Goal: Task Accomplishment & Management: Manage account settings

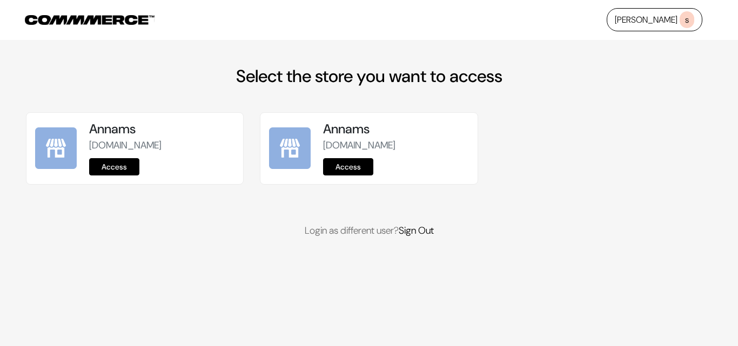
click at [126, 171] on link "Access" at bounding box center [114, 166] width 50 height 17
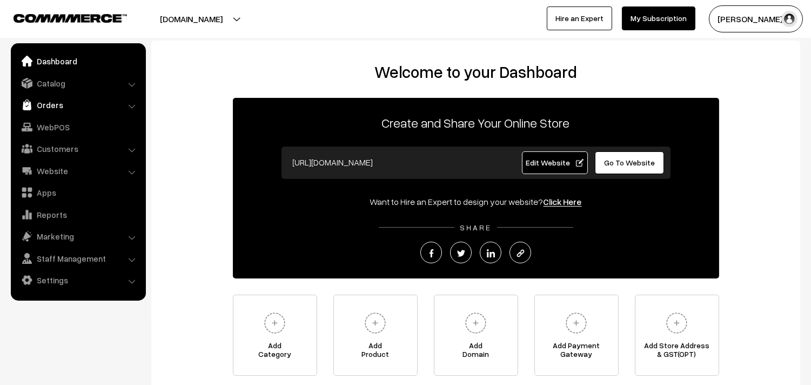
click at [46, 112] on link "Orders" at bounding box center [78, 104] width 129 height 19
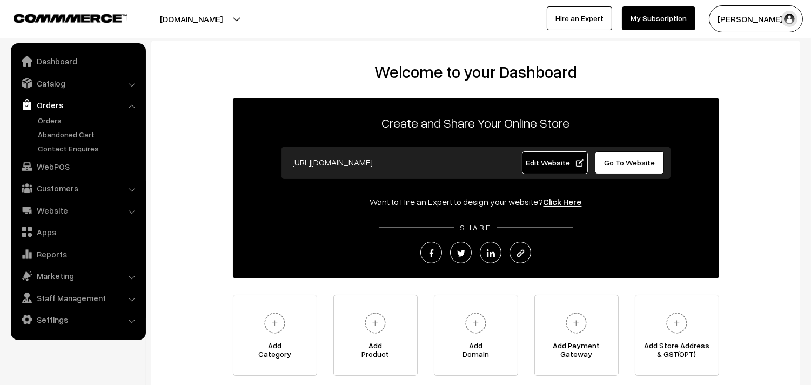
click at [46, 112] on link "Orders" at bounding box center [78, 104] width 129 height 19
click at [50, 119] on link "Orders" at bounding box center [88, 120] width 107 height 11
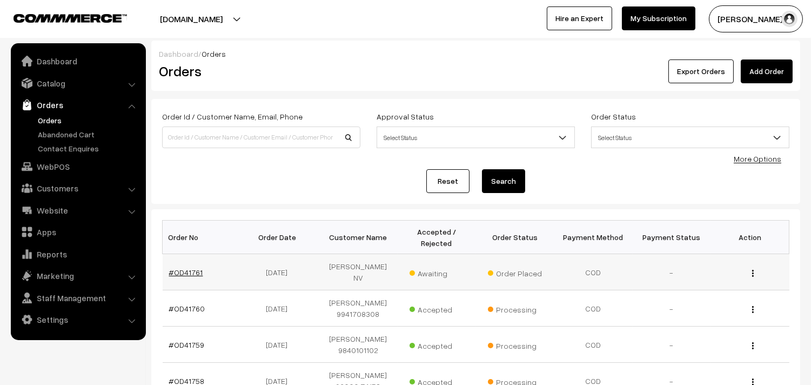
click at [198, 268] on link "#OD41761" at bounding box center [186, 271] width 34 height 9
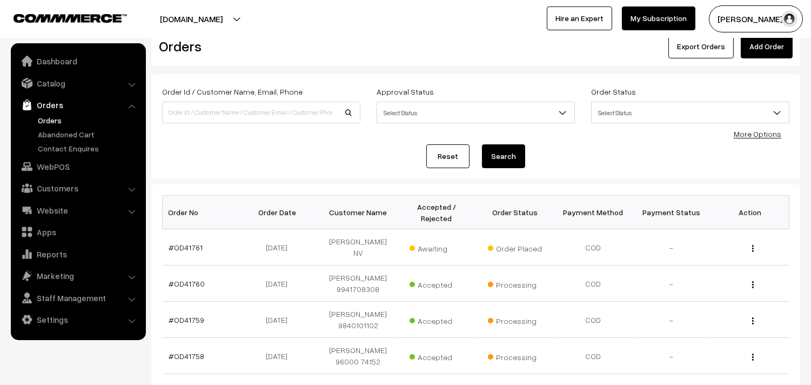
click at [49, 122] on link "Orders" at bounding box center [88, 120] width 107 height 11
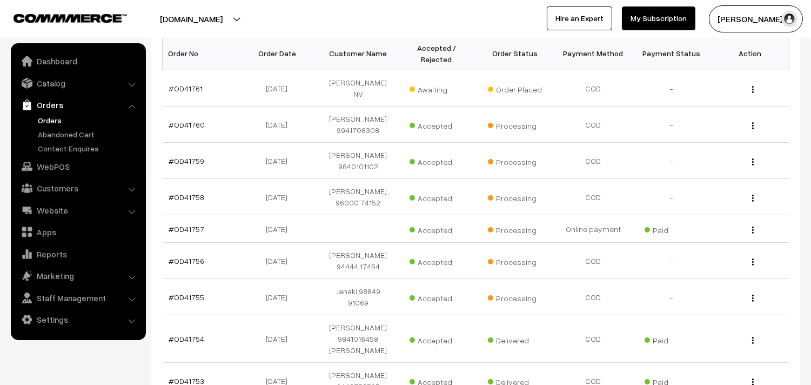
scroll to position [180, 0]
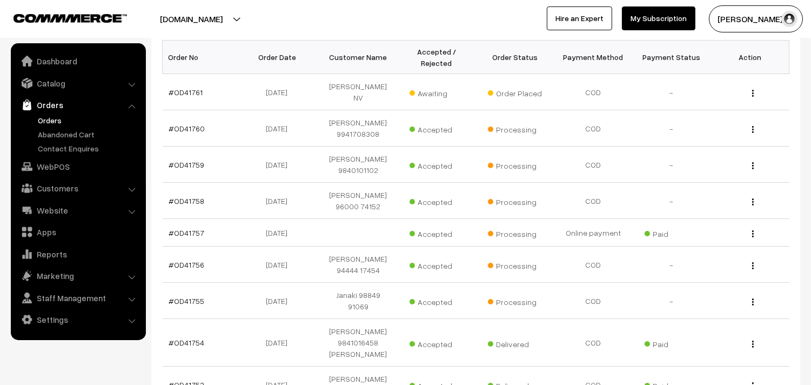
drag, startPoint x: 52, startPoint y: 83, endPoint x: 55, endPoint y: 92, distance: 9.6
click at [52, 84] on link "Catalog" at bounding box center [78, 82] width 129 height 19
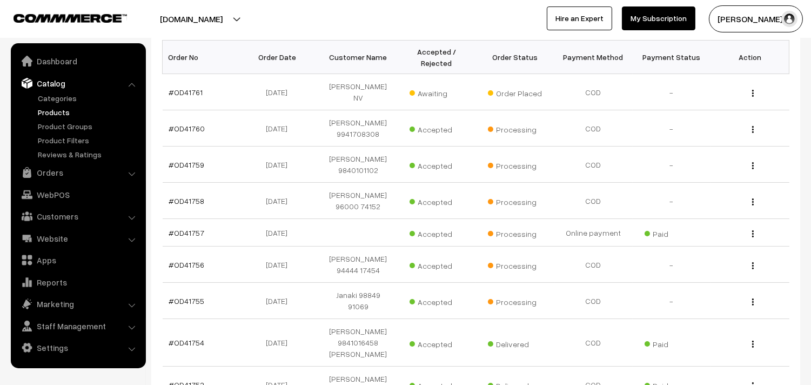
click at [56, 109] on link "Products" at bounding box center [88, 111] width 107 height 11
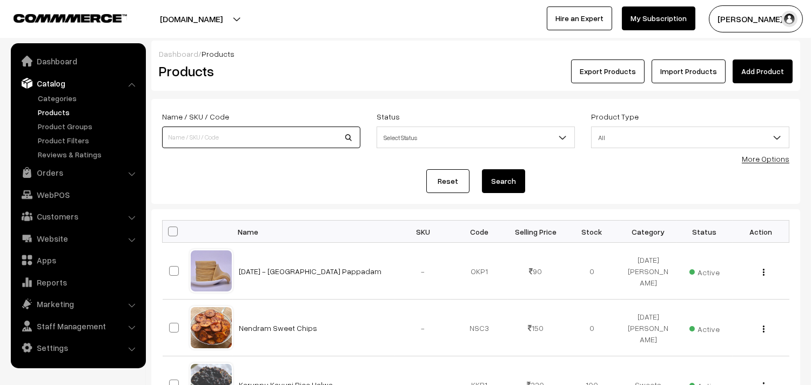
click at [212, 131] on input at bounding box center [261, 137] width 198 height 22
type input "k"
type input "mysurpa"
click at [65, 97] on link "Categories" at bounding box center [88, 97] width 107 height 11
drag, startPoint x: 0, startPoint y: 0, endPoint x: 204, endPoint y: 119, distance: 236.2
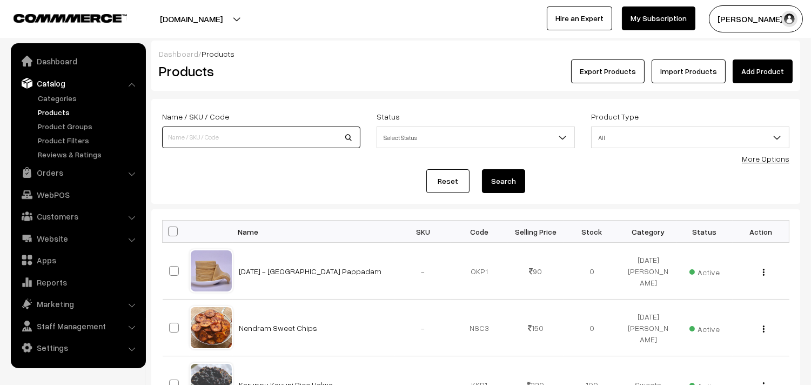
click at [209, 143] on input at bounding box center [261, 137] width 198 height 22
type input "ghee my"
click at [482, 169] on button "Search" at bounding box center [503, 181] width 43 height 24
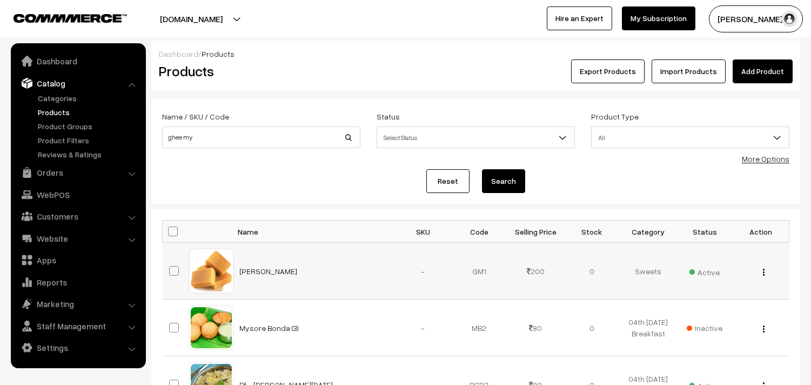
scroll to position [120, 0]
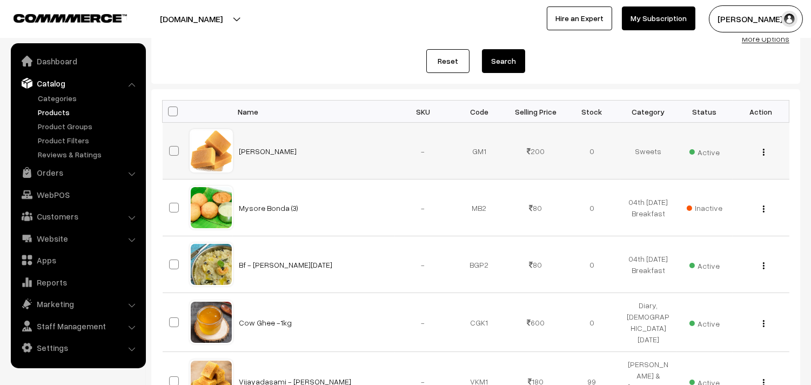
click at [760, 151] on div "View Edit Delete" at bounding box center [760, 150] width 43 height 11
click at [766, 152] on div "View Edit Delete" at bounding box center [760, 150] width 43 height 11
click at [764, 153] on img "button" at bounding box center [764, 152] width 2 height 7
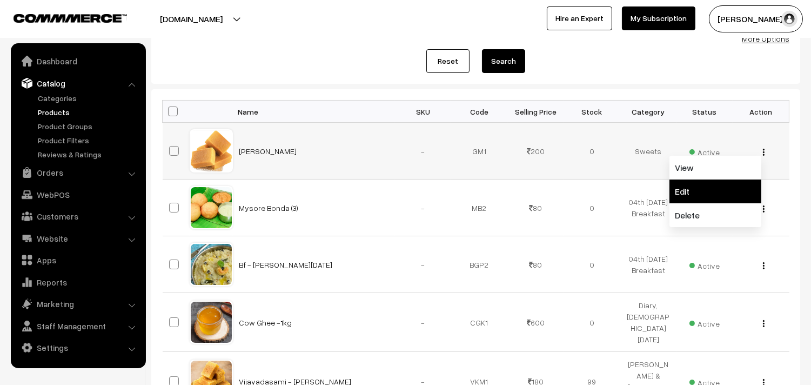
click at [705, 195] on link "Edit" at bounding box center [716, 191] width 92 height 24
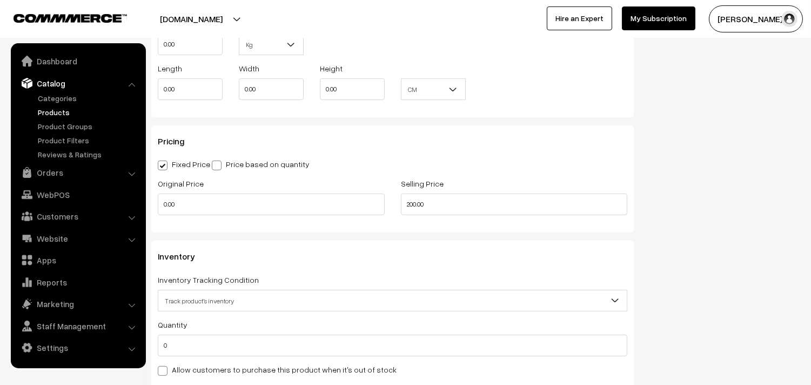
scroll to position [840, 0]
click at [212, 366] on label "Allow customers to purchase this product when it's out of stock" at bounding box center [277, 367] width 239 height 11
click at [165, 366] on input "Allow customers to purchase this product when it's out of stock" at bounding box center [161, 366] width 7 height 7
checkbox input "true"
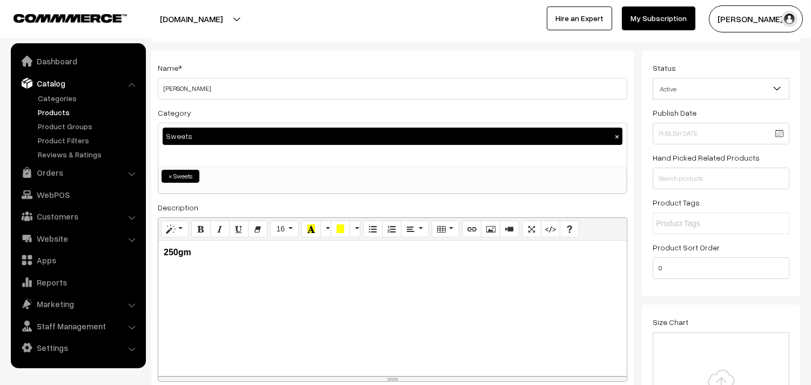
scroll to position [0, 0]
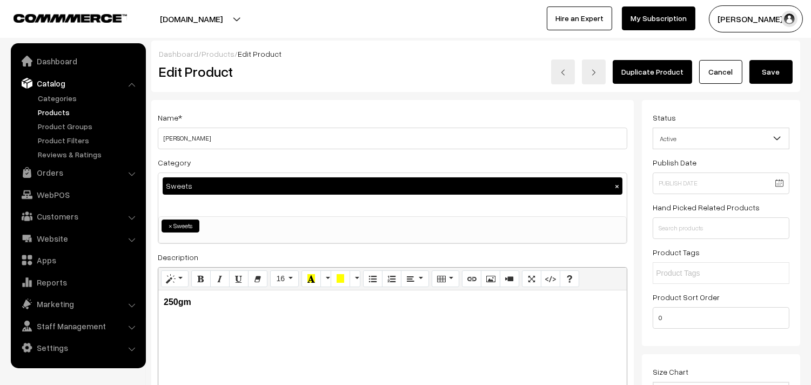
click at [773, 77] on button "Save" at bounding box center [771, 72] width 43 height 24
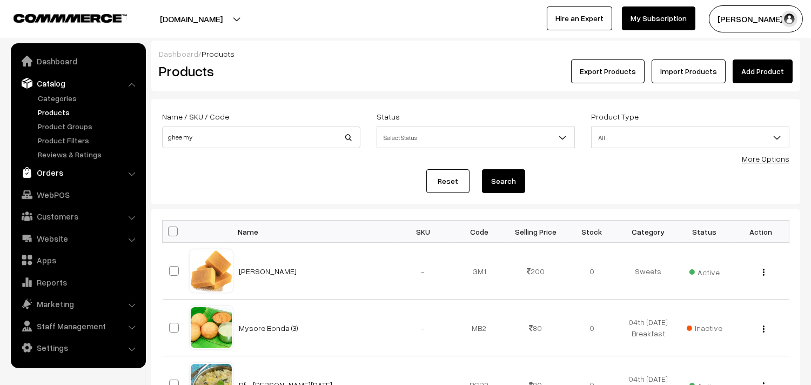
click at [44, 172] on link "Orders" at bounding box center [78, 172] width 129 height 19
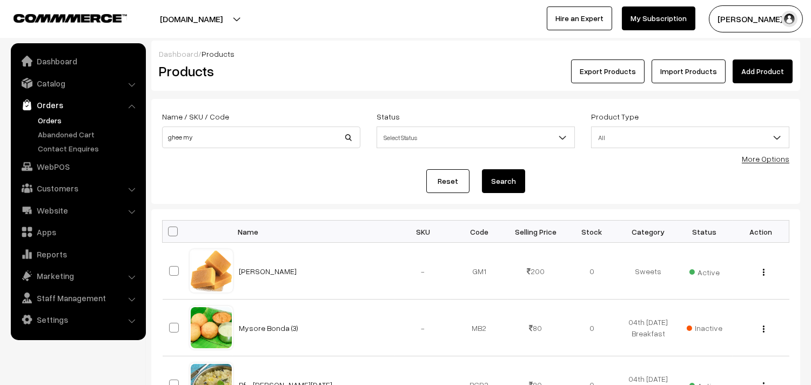
click at [57, 122] on link "Orders" at bounding box center [88, 120] width 107 height 11
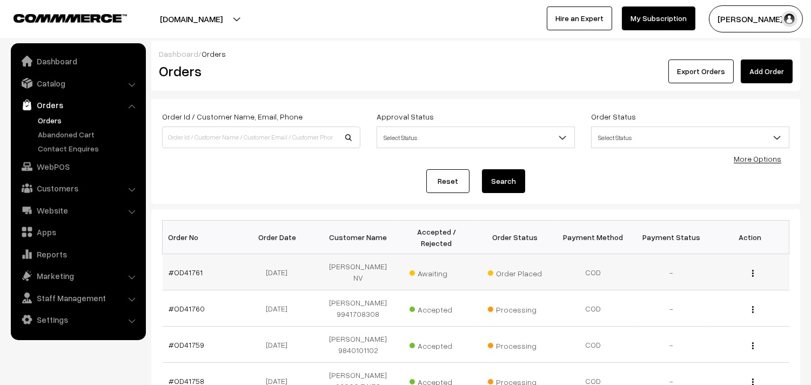
click at [185, 272] on td "#OD41761" at bounding box center [202, 272] width 78 height 36
click at [191, 269] on link "#OD41761" at bounding box center [186, 271] width 34 height 9
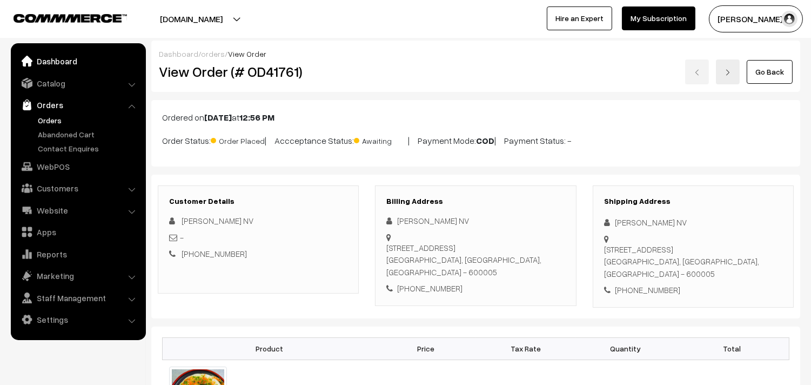
click at [47, 59] on link "Dashboard" at bounding box center [78, 60] width 129 height 19
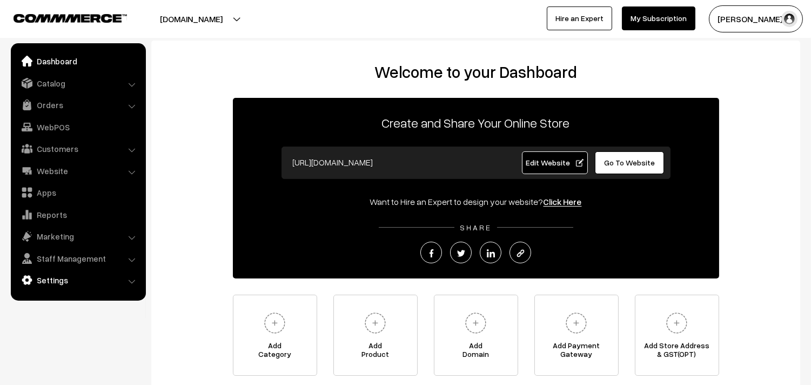
click at [57, 276] on link "Settings" at bounding box center [78, 279] width 129 height 19
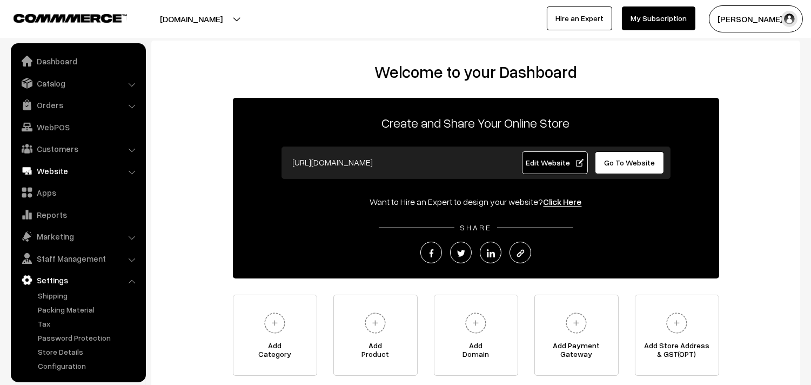
click at [84, 168] on link "Website" at bounding box center [78, 170] width 129 height 19
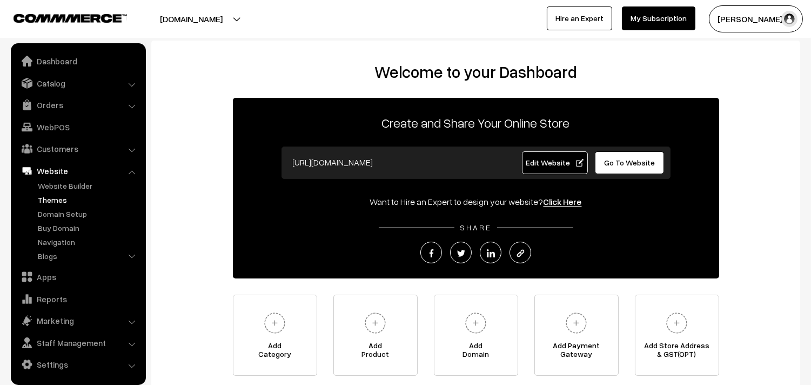
click at [78, 196] on link "Themes" at bounding box center [88, 199] width 107 height 11
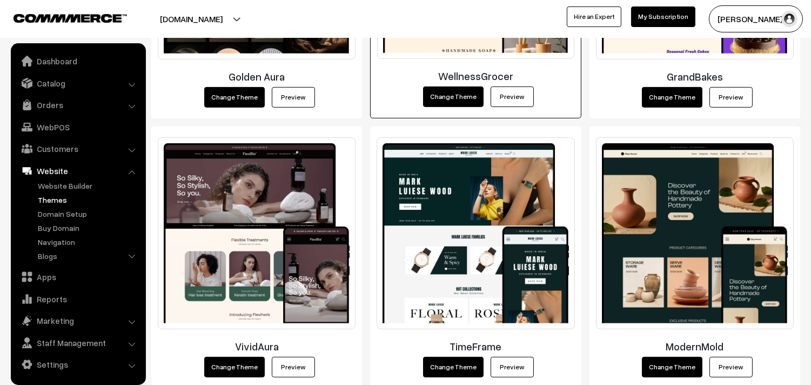
scroll to position [960, 0]
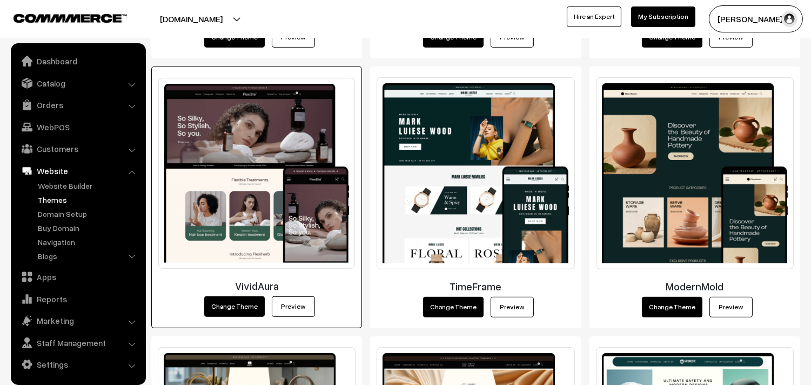
click at [218, 206] on img at bounding box center [256, 173] width 197 height 191
click at [289, 310] on link "Preview" at bounding box center [293, 306] width 43 height 21
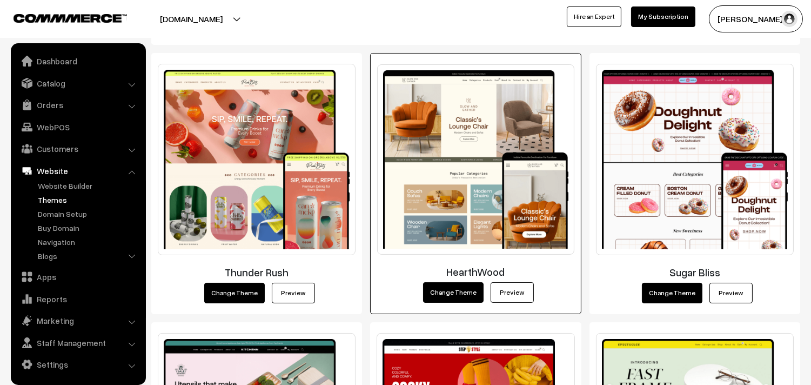
scroll to position [180, 0]
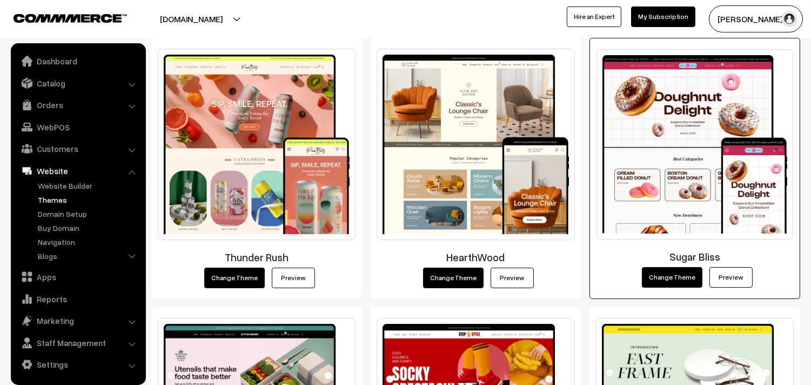
click at [681, 193] on img at bounding box center [695, 144] width 197 height 191
click at [723, 280] on link "Preview" at bounding box center [731, 277] width 43 height 21
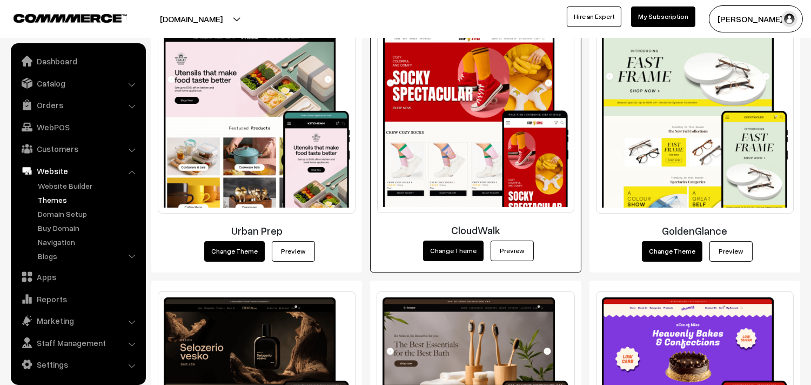
scroll to position [480, 0]
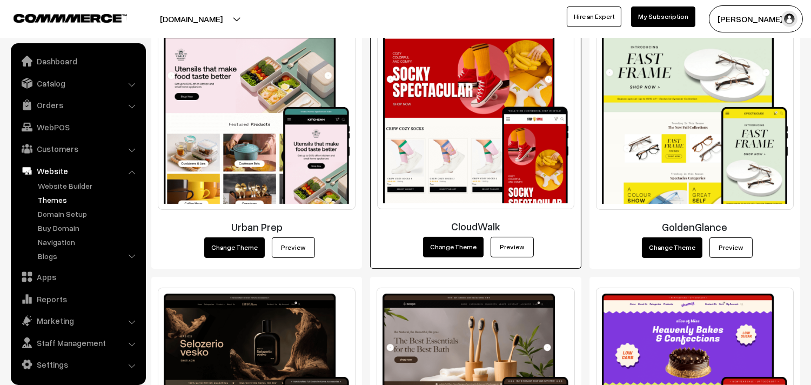
click at [509, 246] on link "Preview" at bounding box center [512, 247] width 43 height 21
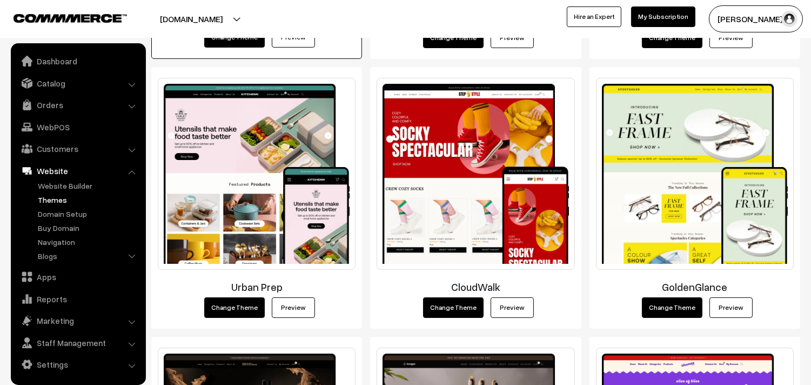
scroll to position [420, 0]
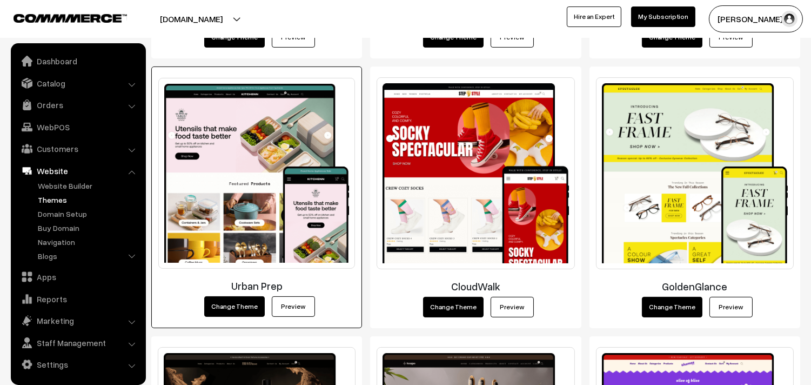
click at [285, 315] on link "Preview" at bounding box center [293, 306] width 43 height 21
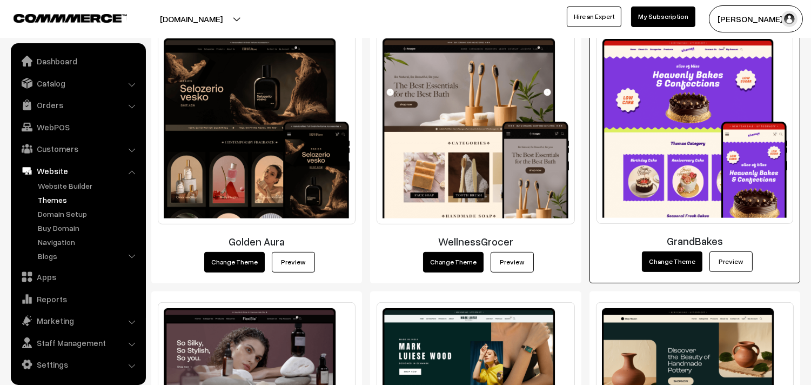
scroll to position [780, 0]
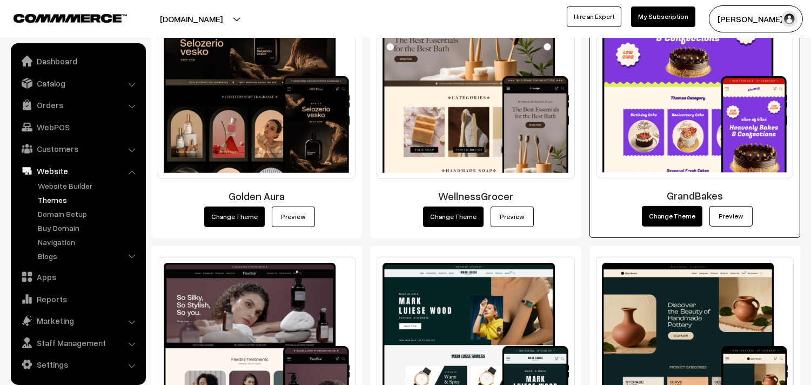
click at [726, 207] on link "Preview" at bounding box center [731, 216] width 43 height 21
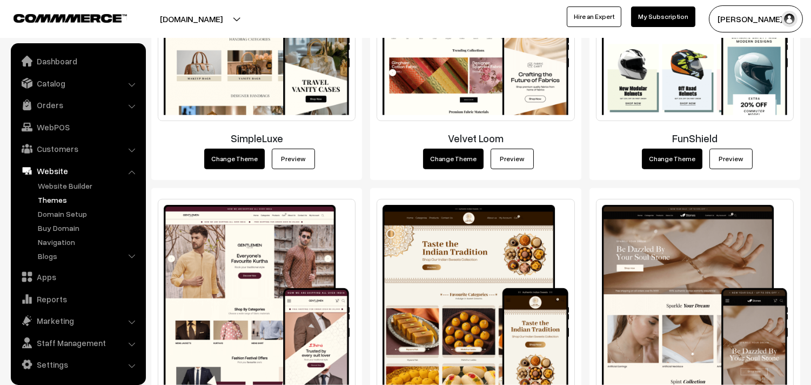
scroll to position [1500, 0]
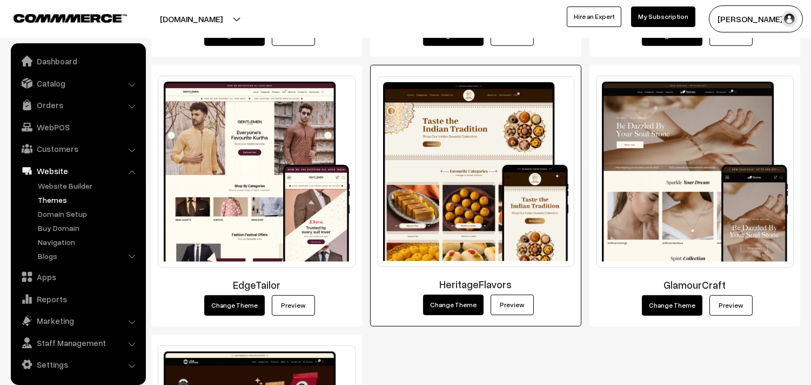
click at [506, 310] on link "Preview" at bounding box center [512, 305] width 43 height 21
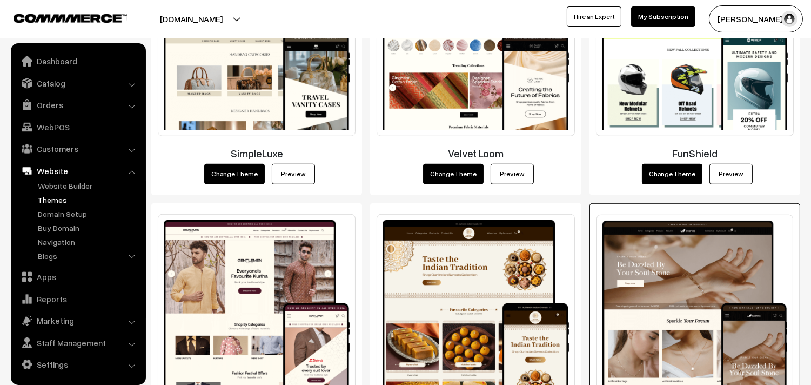
scroll to position [1542, 0]
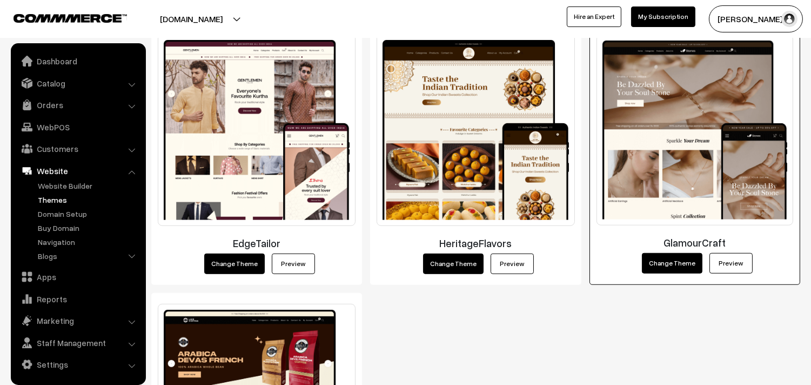
click at [724, 264] on link "Preview" at bounding box center [731, 263] width 43 height 21
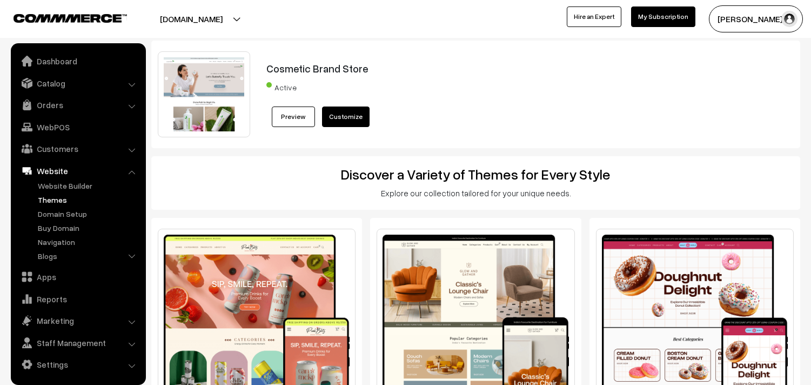
scroll to position [1542, 0]
